Goal: Task Accomplishment & Management: Manage account settings

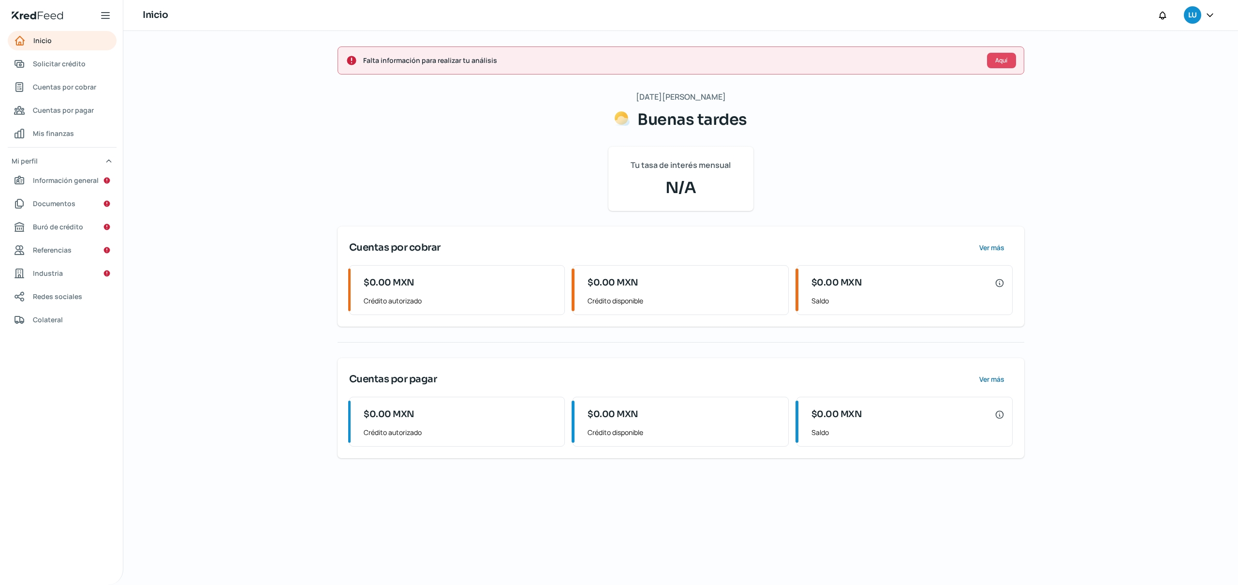
click at [1196, 21] on div "LU" at bounding box center [1192, 14] width 17 height 17
click at [1111, 132] on span "Cerrar sesión" at bounding box center [1127, 130] width 44 height 12
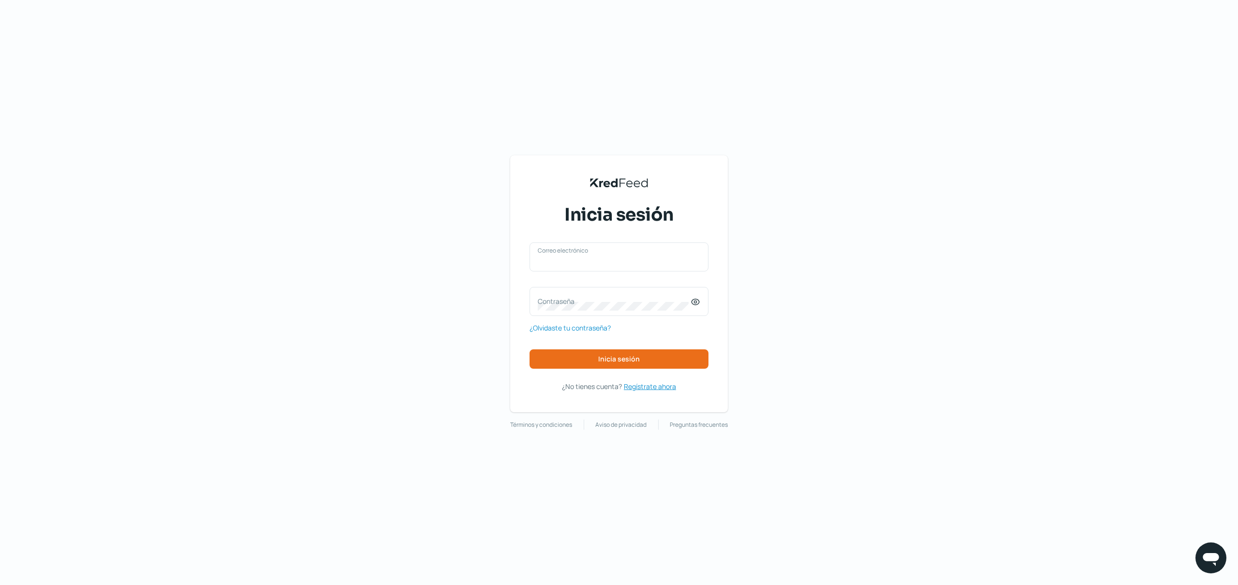
type input "[EMAIL_ADDRESS][DOMAIN_NAME]"
click at [671, 389] on span "Regístrate ahora" at bounding box center [650, 386] width 52 height 12
